Goal: Information Seeking & Learning: Find specific fact

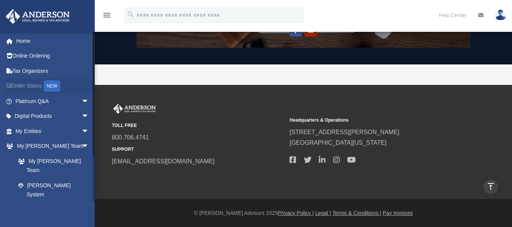
scroll to position [685, 0]
click at [52, 102] on link "Platinum Q&A arrow_drop_down" at bounding box center [52, 101] width 95 height 15
click at [82, 102] on span "arrow_drop_down" at bounding box center [89, 102] width 15 height 16
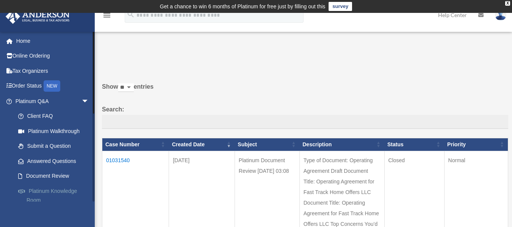
click at [31, 190] on link "Platinum Knowledge Room" at bounding box center [56, 195] width 90 height 24
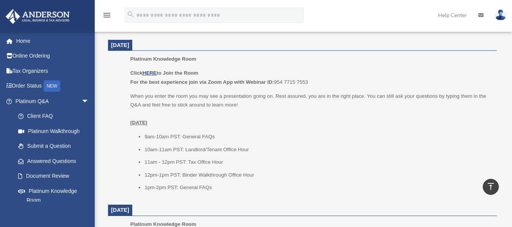
scroll to position [324, 0]
drag, startPoint x: 316, startPoint y: 83, endPoint x: 276, endPoint y: 83, distance: 40.2
click at [276, 83] on p "Click HERE to Join the Room For the best experience join via Zoom App with Webi…" at bounding box center [310, 76] width 361 height 18
copy p "954 7715 7553"
click at [149, 73] on u "HERE" at bounding box center [150, 72] width 14 height 6
